Goal: Check status: Check status

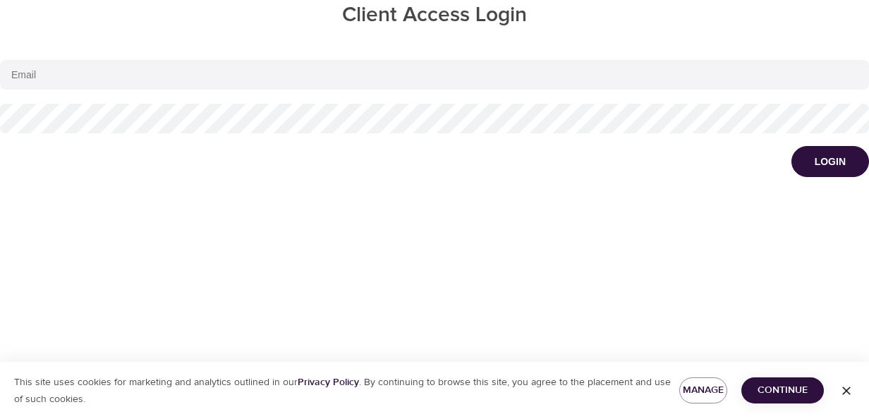
click at [78, 75] on input "email" at bounding box center [434, 75] width 869 height 30
type input "[PERSON_NAME][EMAIL_ADDRESS][PERSON_NAME][DOMAIN_NAME]"
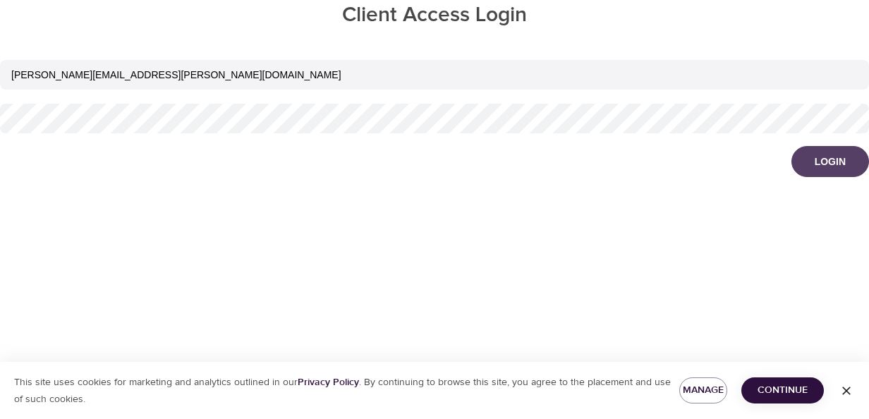
click at [838, 165] on div "Login" at bounding box center [829, 161] width 31 height 14
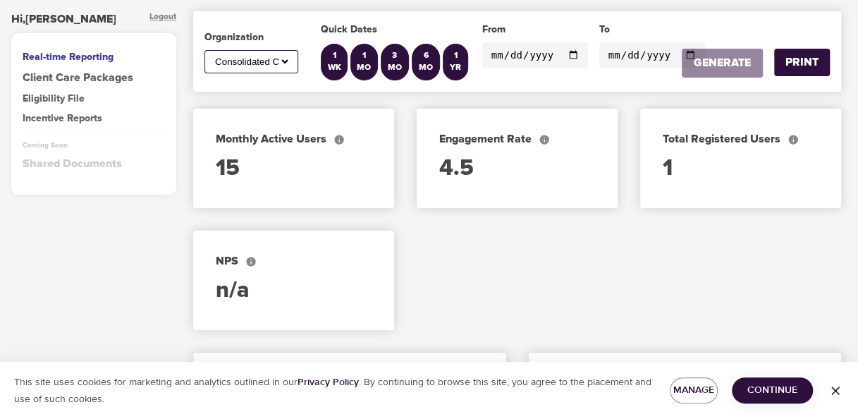
click at [286, 60] on select "All American Express Global Business Travel Consolidated Communications Frontier" at bounding box center [251, 62] width 78 height 12
select select "782"
click at [212, 56] on select "All American Express Global Business Travel Consolidated Communications Frontier" at bounding box center [251, 62] width 78 height 12
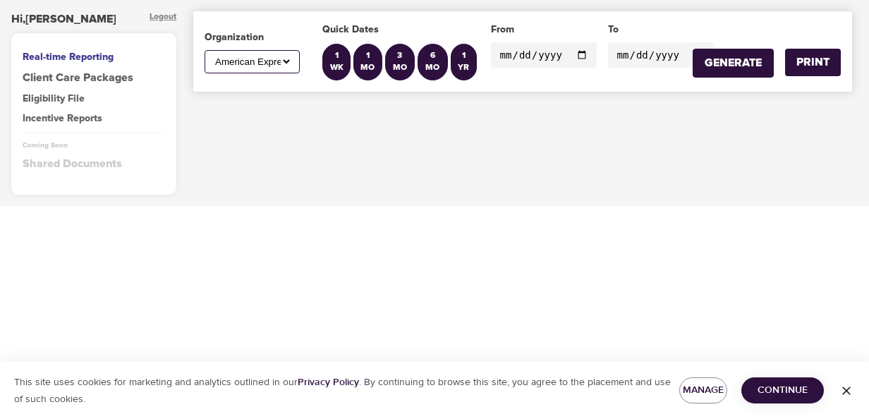
click at [583, 49] on input "[DATE]" at bounding box center [544, 54] width 106 height 25
type input "[DATE]"
click at [630, 55] on input "[DATE]" at bounding box center [661, 54] width 106 height 25
click at [663, 68] on div "To [DATE]" at bounding box center [661, 52] width 106 height 58
click at [675, 52] on input "[DATE]" at bounding box center [661, 54] width 106 height 25
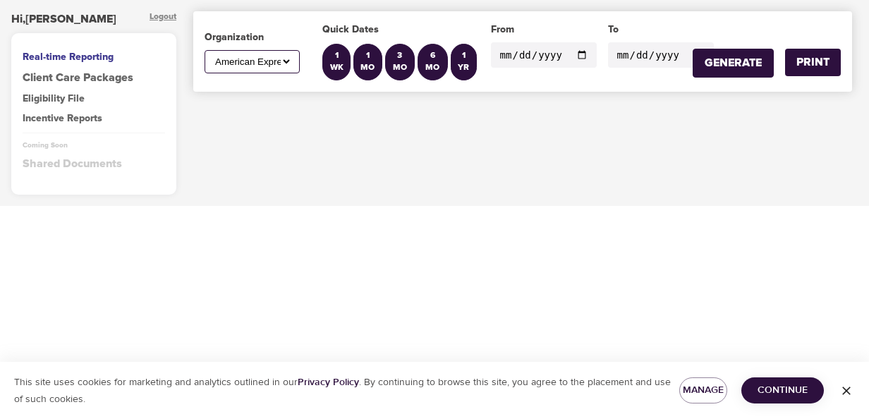
click at [687, 54] on input "[DATE]" at bounding box center [661, 54] width 106 height 25
click at [663, 55] on input "[DATE]" at bounding box center [661, 54] width 106 height 25
click at [630, 54] on input "[DATE]" at bounding box center [661, 54] width 106 height 25
click at [637, 54] on input "[DATE]" at bounding box center [661, 54] width 106 height 25
drag, startPoint x: 637, startPoint y: 54, endPoint x: 573, endPoint y: 153, distance: 118.7
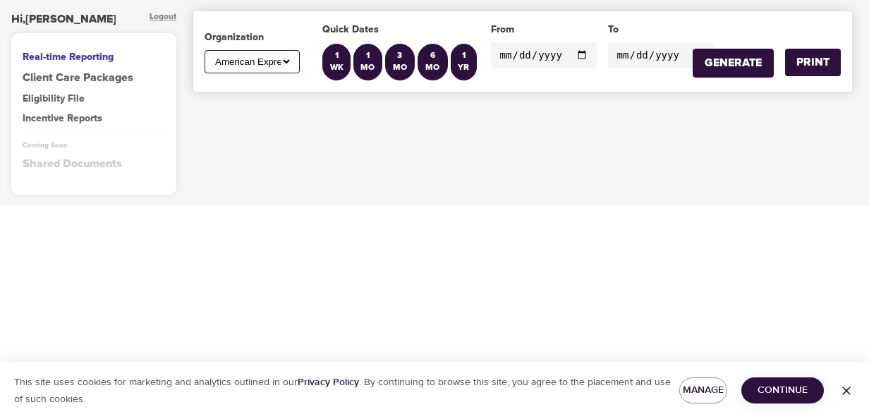
click at [573, 153] on div "Organization All American Express Global Business Travel Consolidated Communica…" at bounding box center [522, 103] width 692 height 206
click at [632, 56] on input "[DATE]" at bounding box center [661, 54] width 106 height 25
type input "[DATE]"
click at [753, 61] on div "GENERATE" at bounding box center [732, 63] width 57 height 16
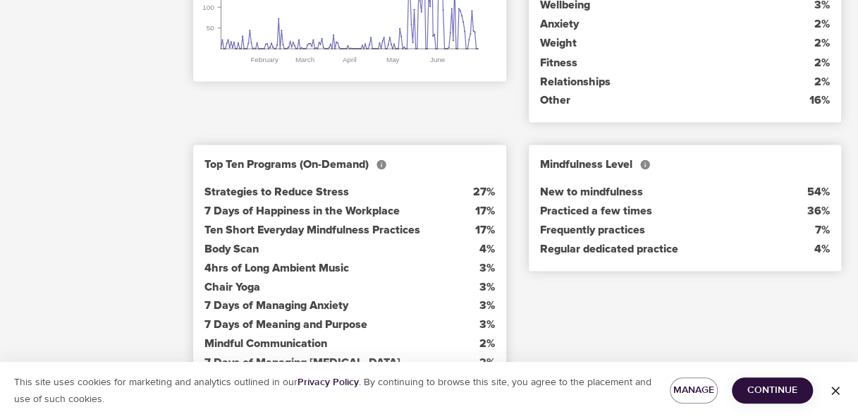
scroll to position [974, 0]
